Goal: Find specific page/section: Find specific page/section

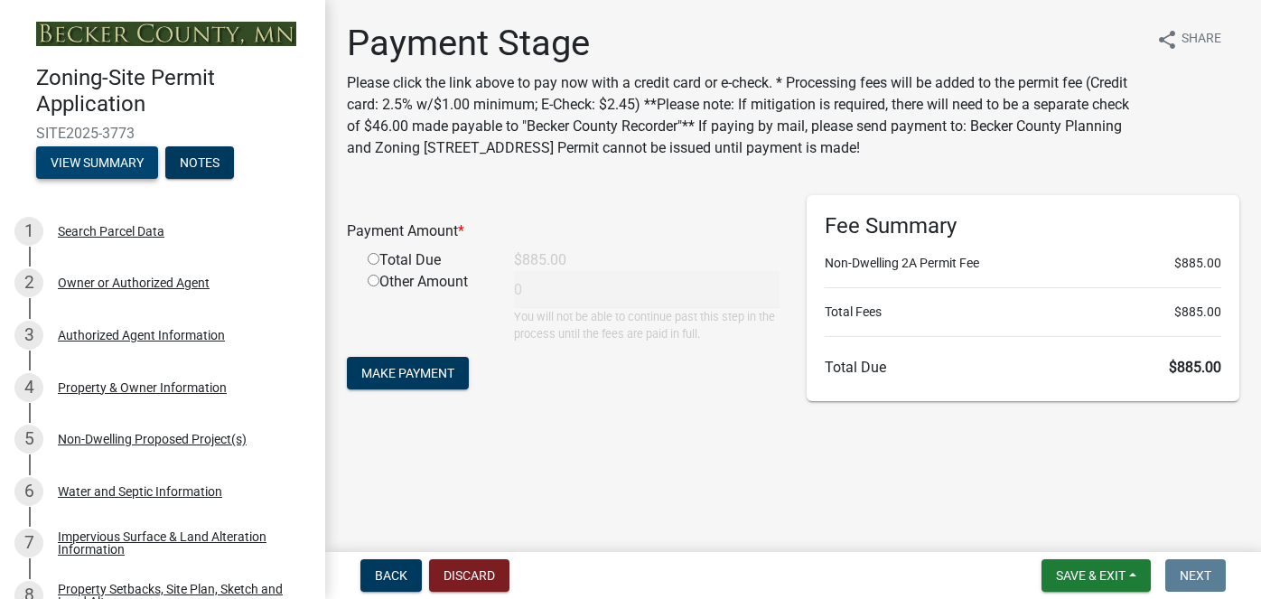
click at [80, 162] on button "View Summary" at bounding box center [97, 162] width 122 height 33
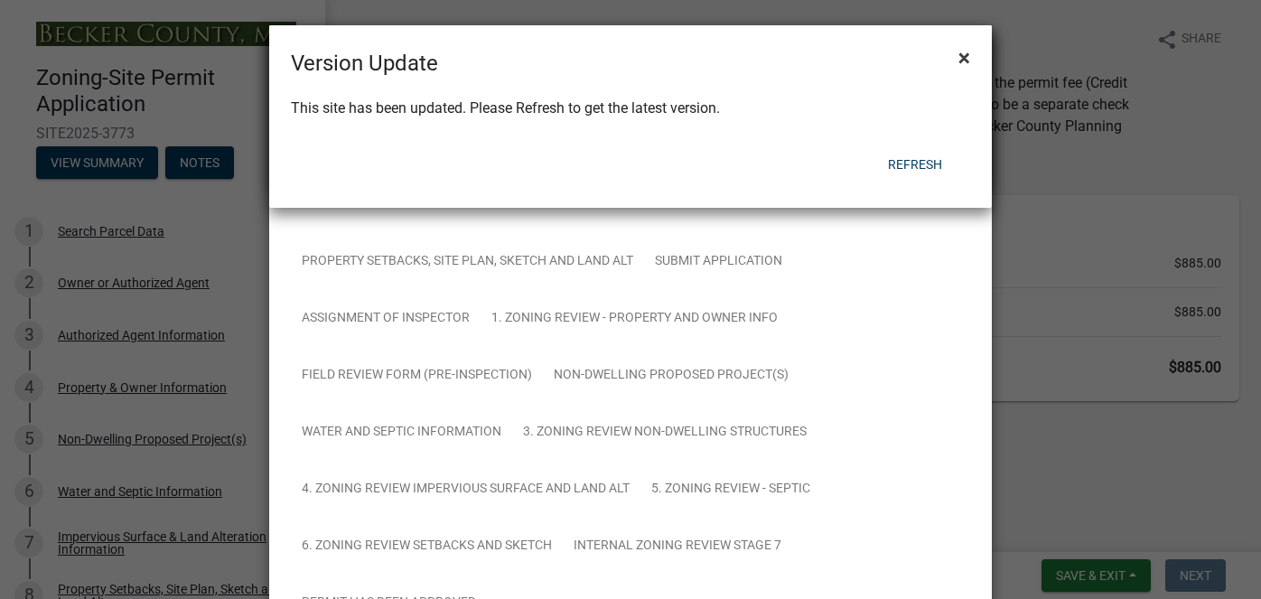
click at [960, 57] on span "×" at bounding box center [965, 57] width 12 height 25
click at [961, 64] on span "×" at bounding box center [965, 57] width 12 height 25
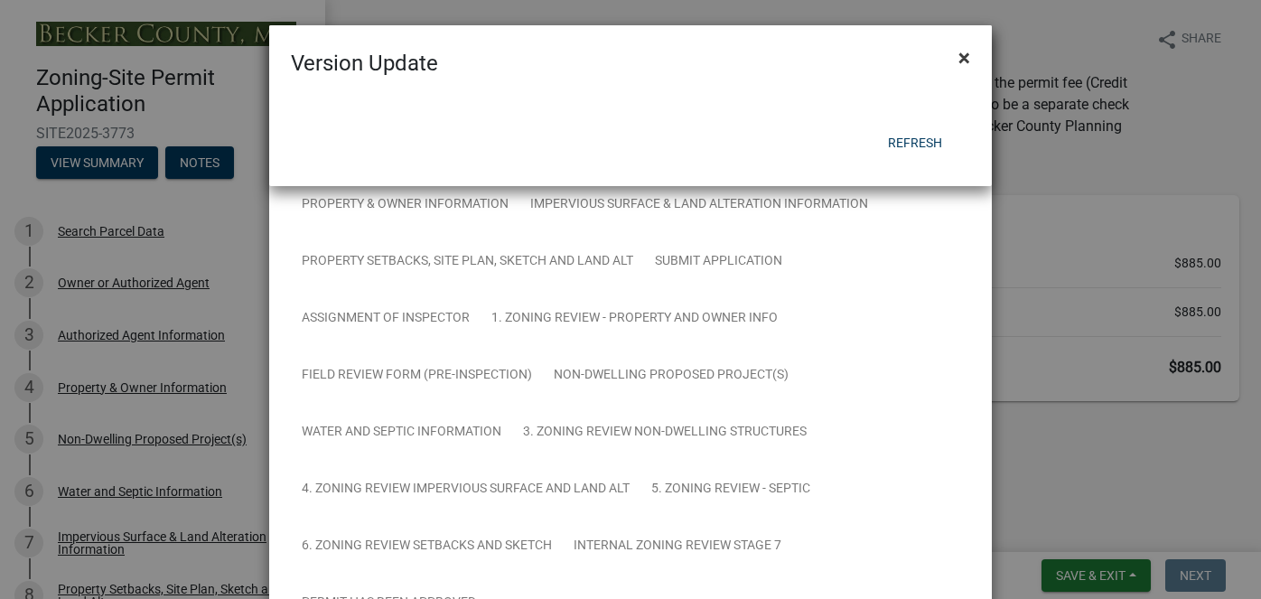
click at [961, 64] on span "×" at bounding box center [965, 57] width 12 height 25
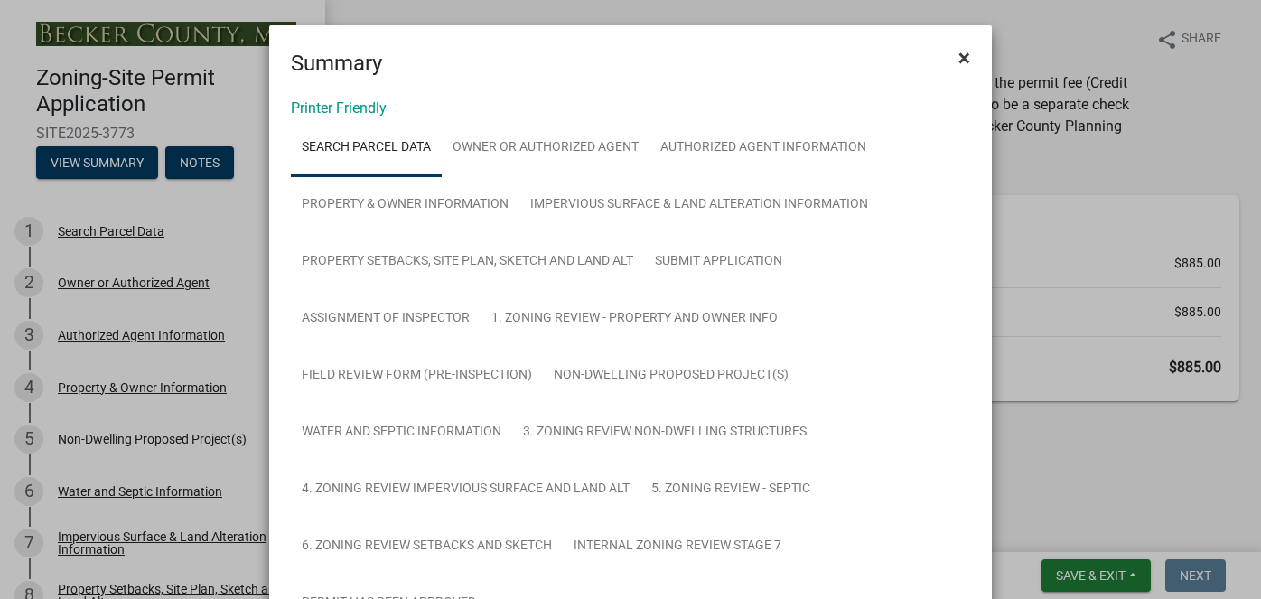
click at [969, 59] on span "×" at bounding box center [965, 57] width 12 height 25
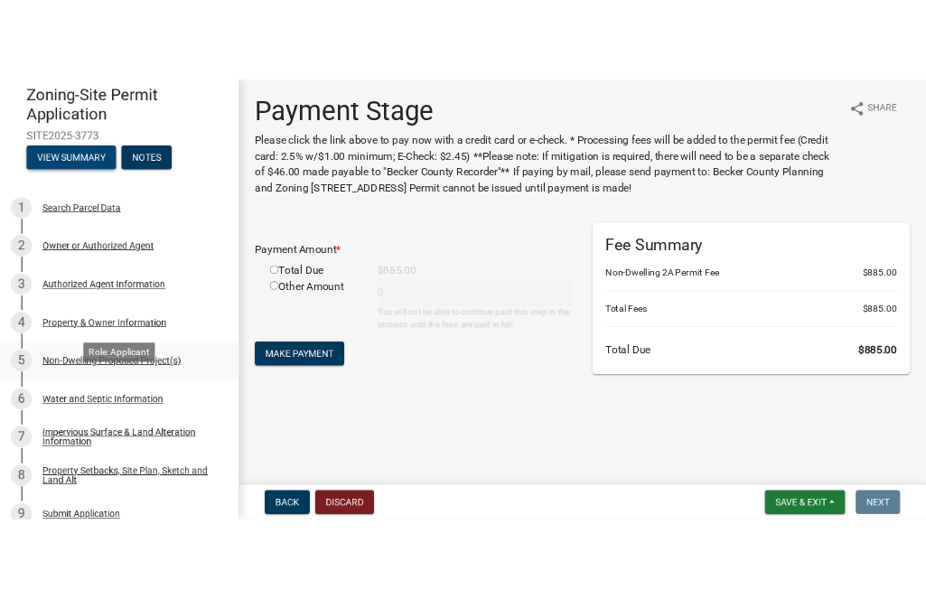
scroll to position [73, 0]
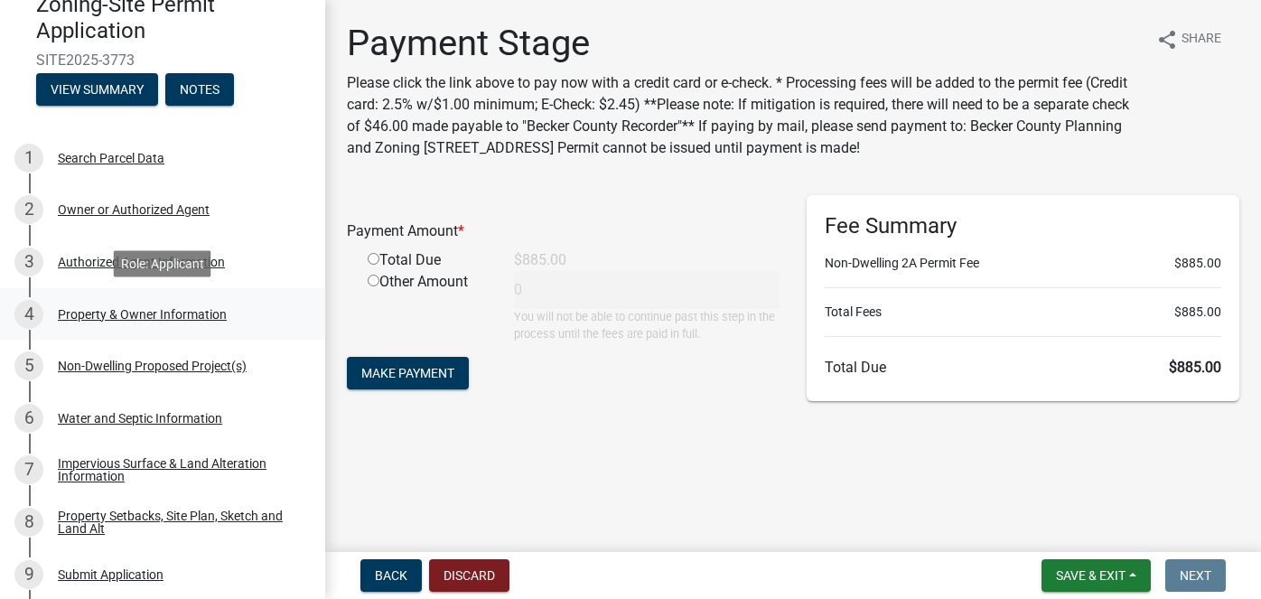
click at [133, 314] on div "Property & Owner Information" at bounding box center [142, 314] width 169 height 13
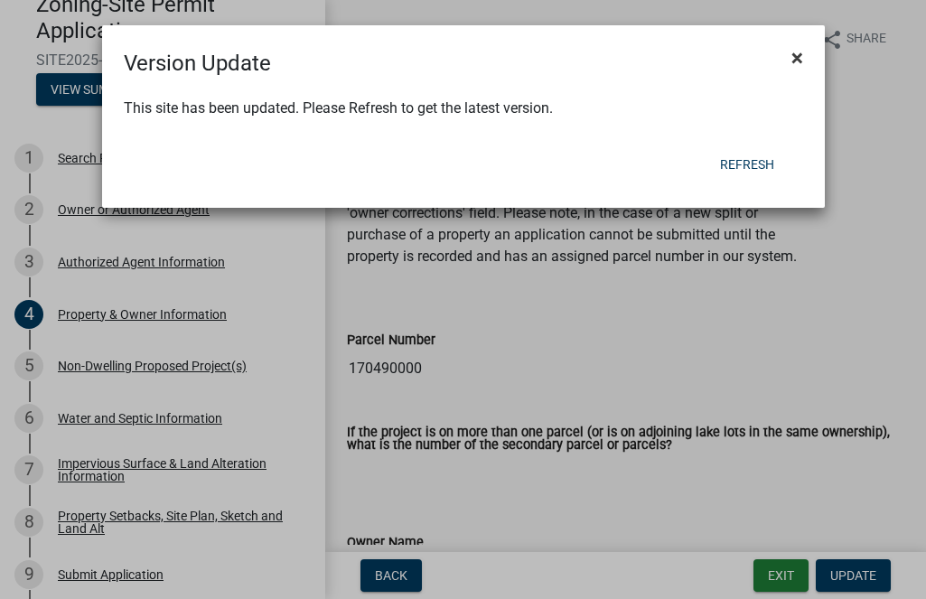
click at [795, 61] on span "×" at bounding box center [797, 57] width 12 height 25
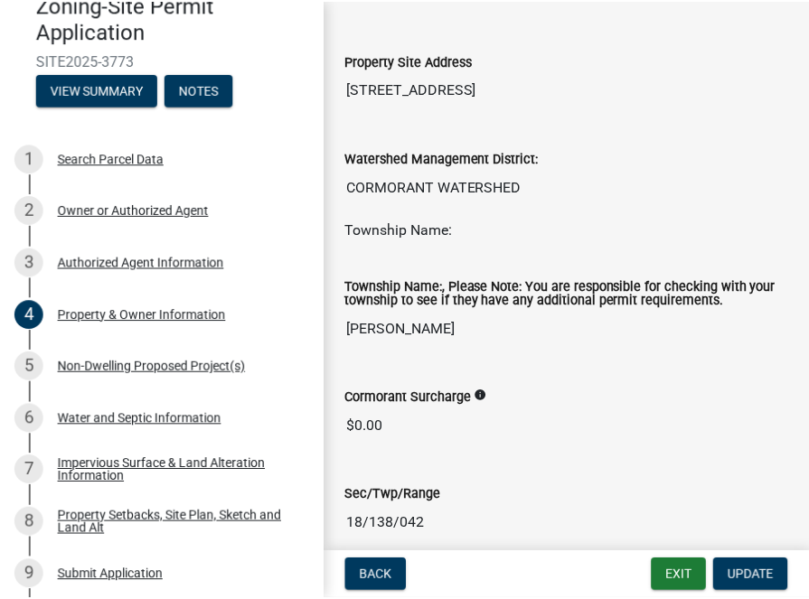
scroll to position [1016, 0]
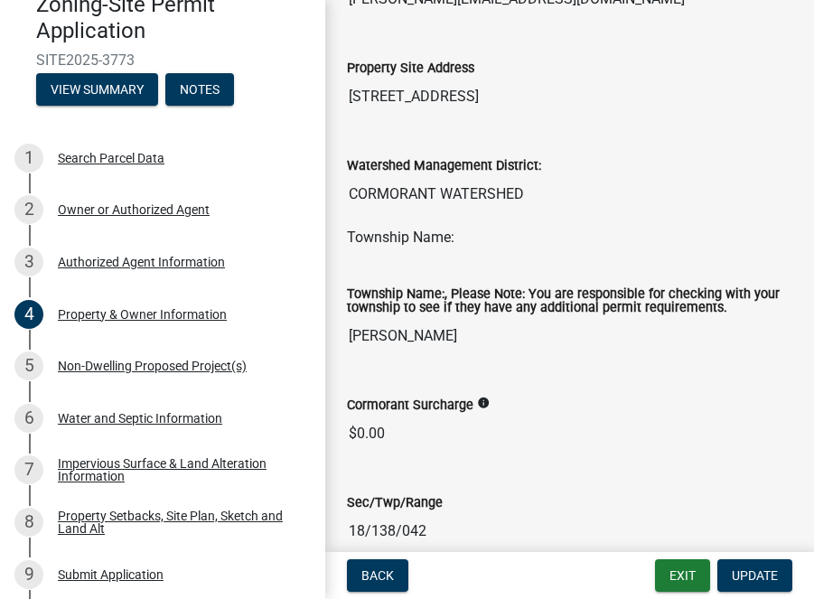
drag, startPoint x: 350, startPoint y: 99, endPoint x: 553, endPoint y: 111, distance: 203.6
click at [553, 111] on input "[STREET_ADDRESS]" at bounding box center [569, 97] width 445 height 36
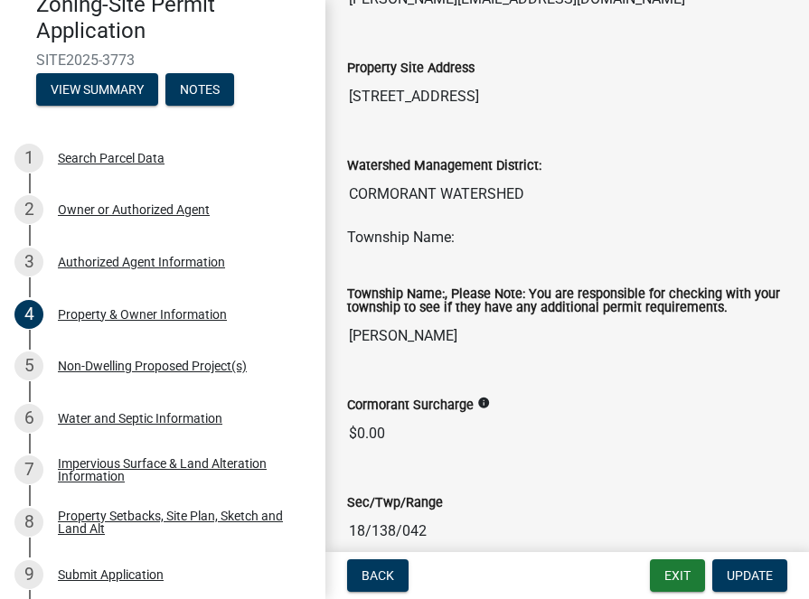
click at [464, 253] on div "Township Name:" at bounding box center [566, 245] width 467 height 36
